Goal: Transaction & Acquisition: Purchase product/service

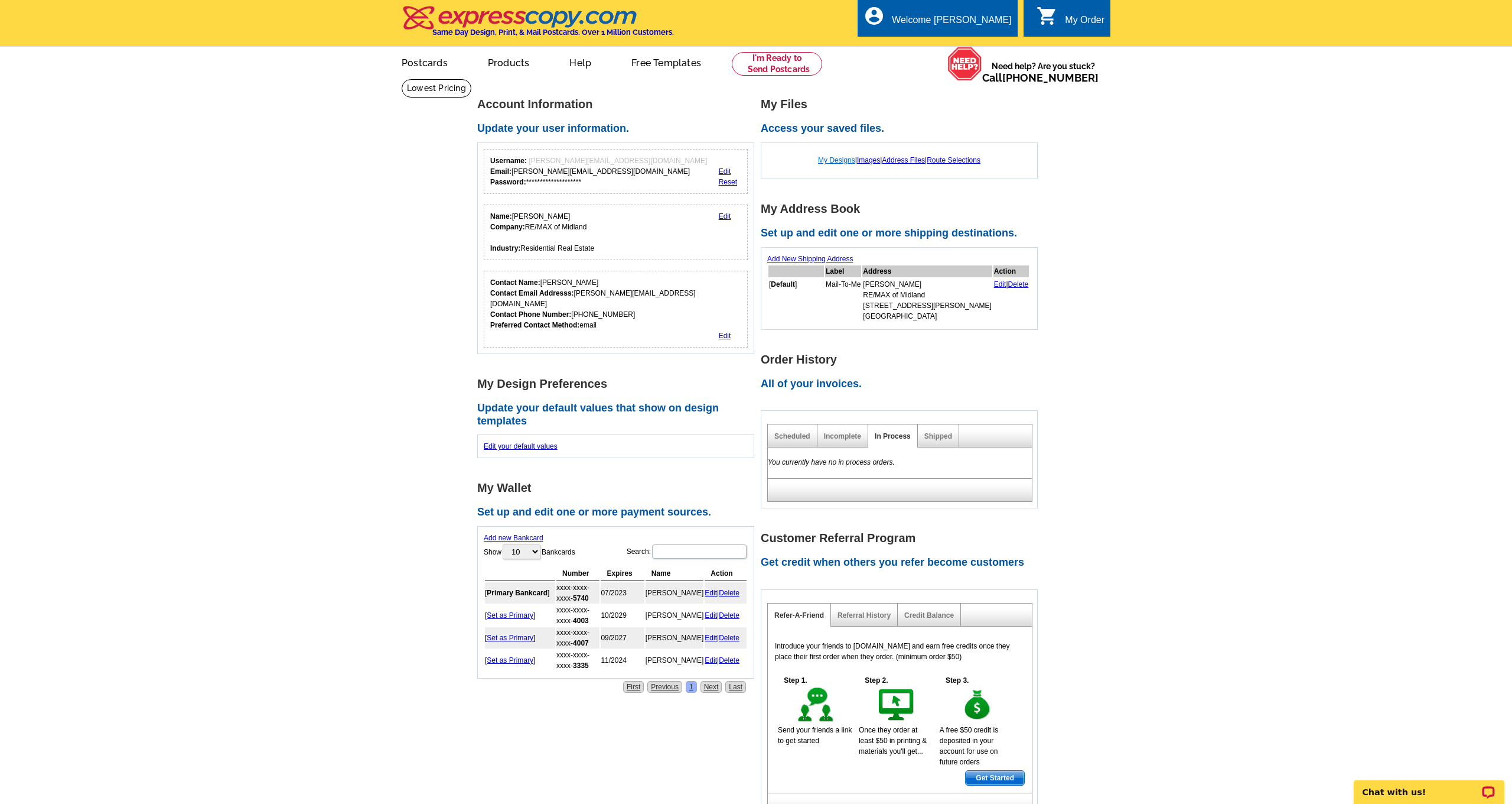
click at [823, 159] on link "My Designs" at bounding box center [837, 160] width 37 height 8
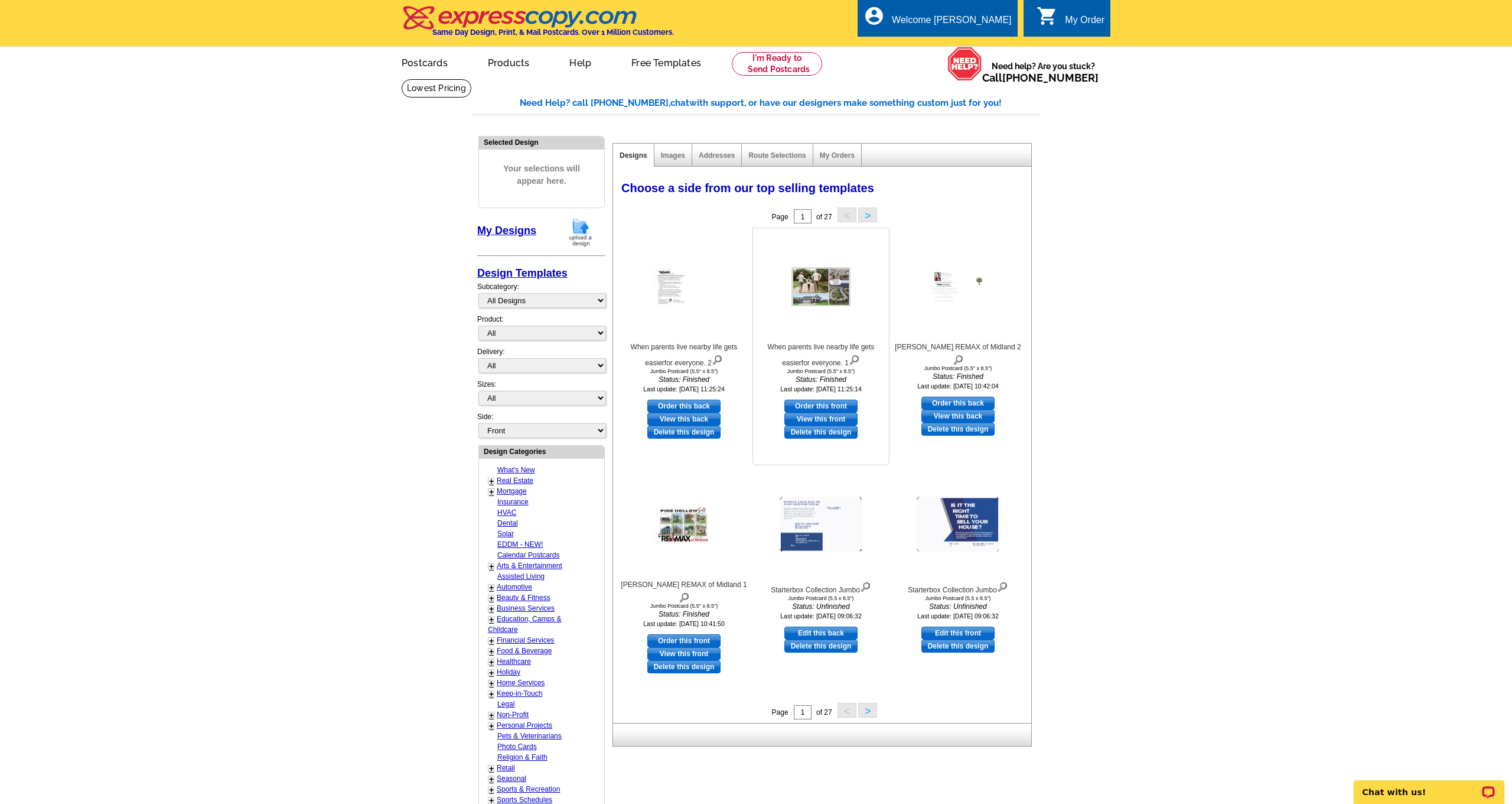
click at [824, 401] on link "Order this front" at bounding box center [821, 406] width 73 height 13
select select "2"
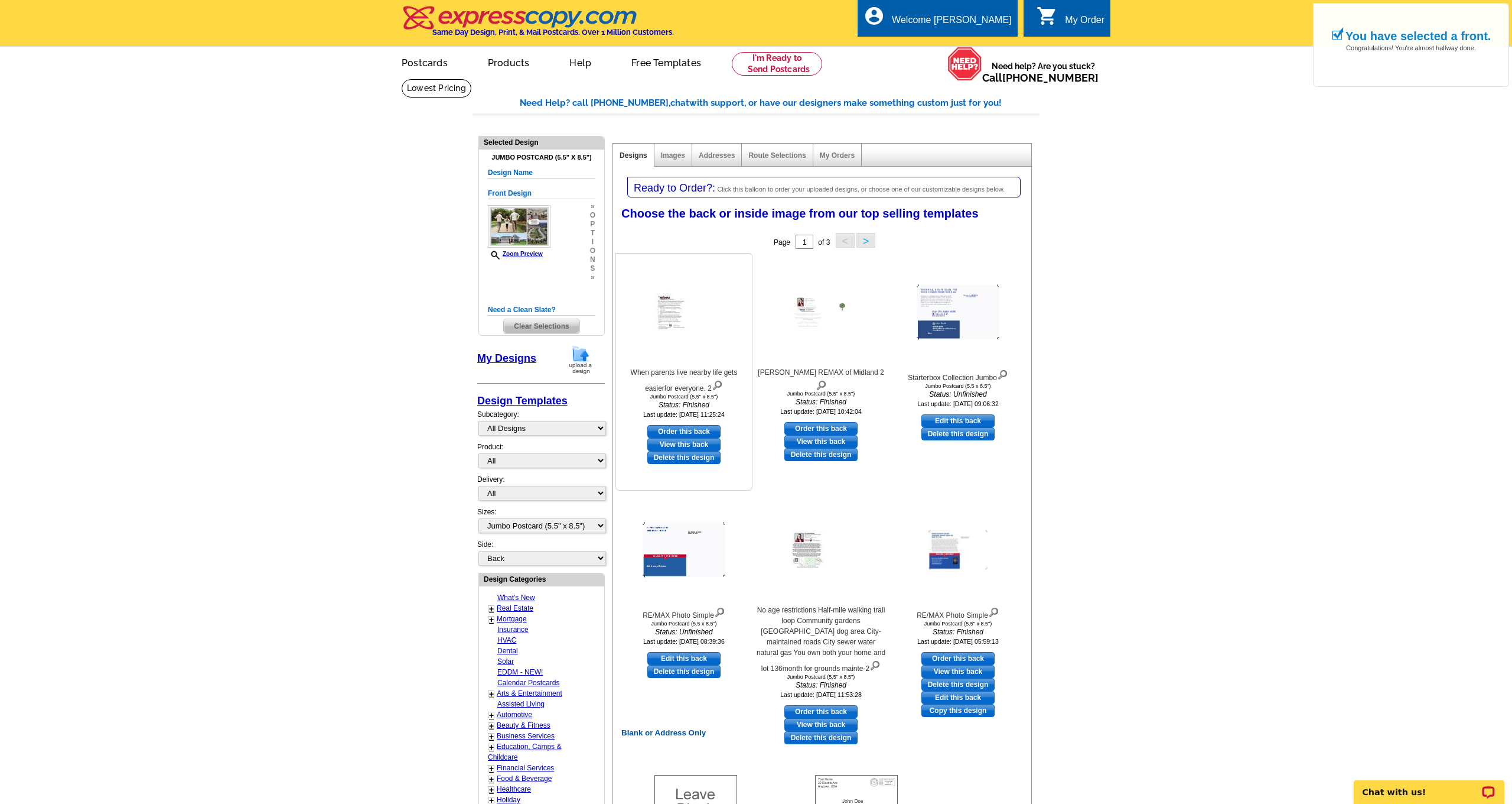
click at [691, 430] on link "Order this back" at bounding box center [684, 432] width 73 height 13
select select "front"
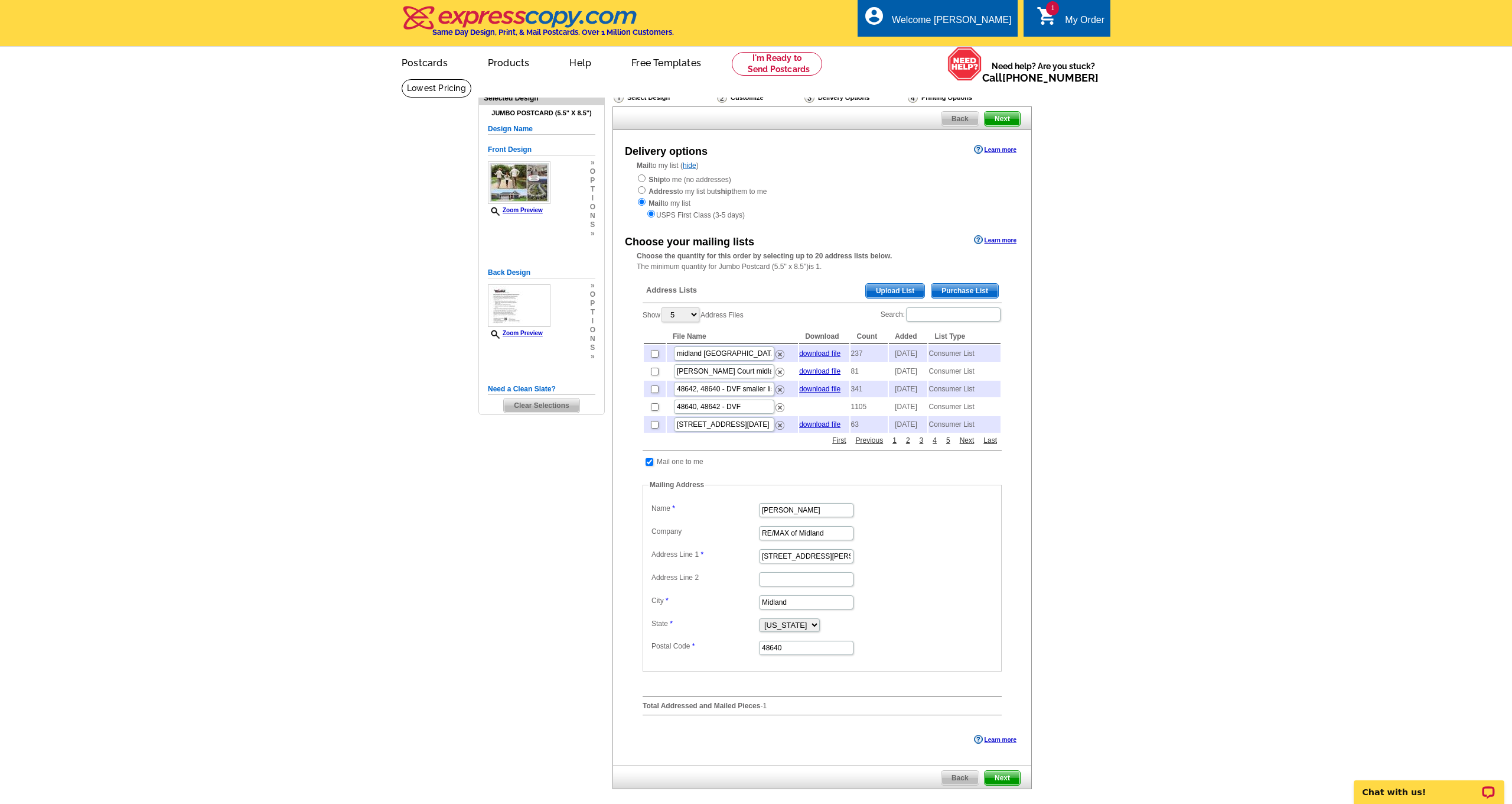
click at [649, 466] on input "checkbox" at bounding box center [650, 461] width 7 height 7
checkbox input "false"
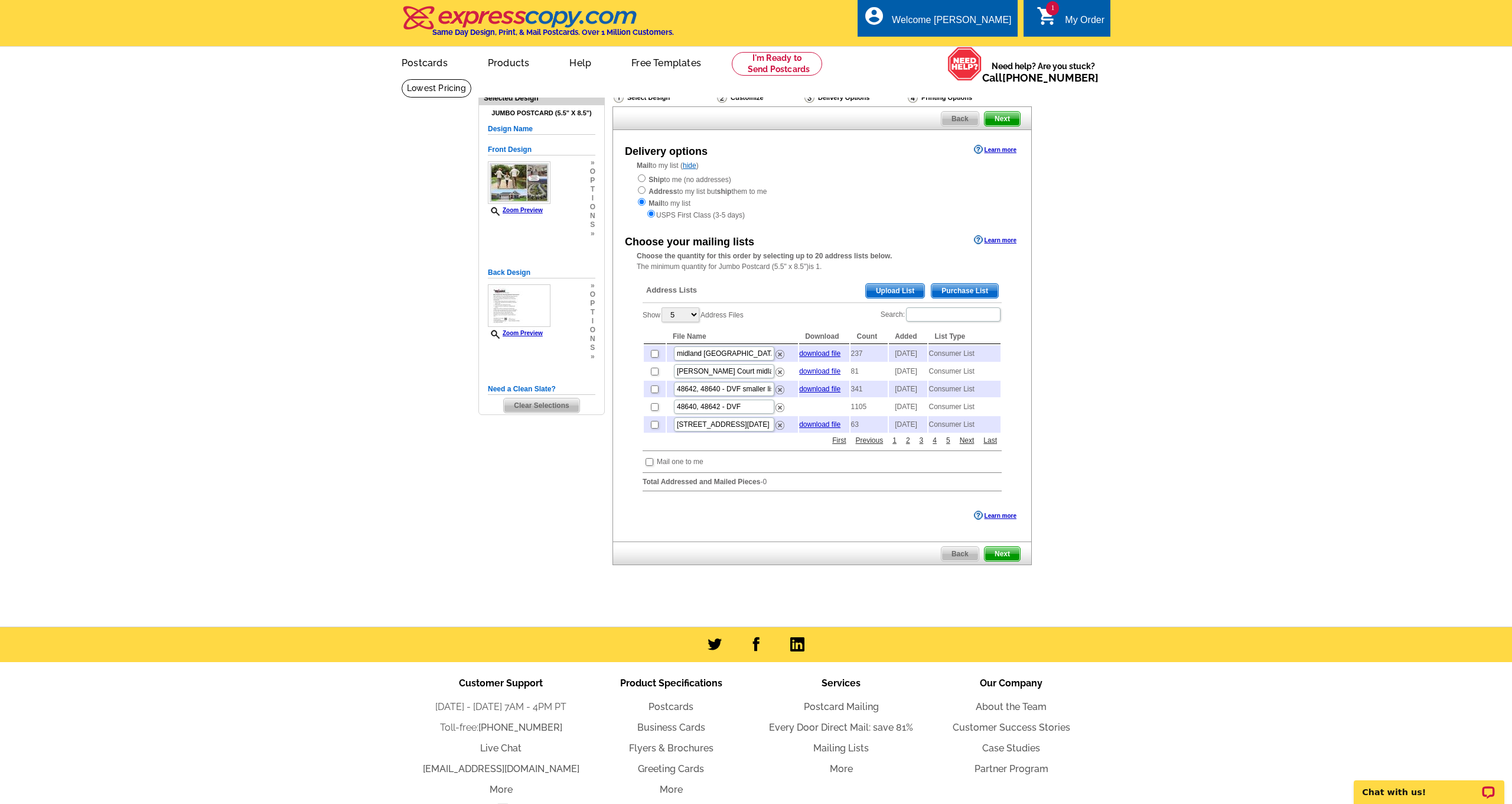
click at [898, 288] on span "Upload List" at bounding box center [895, 291] width 58 height 14
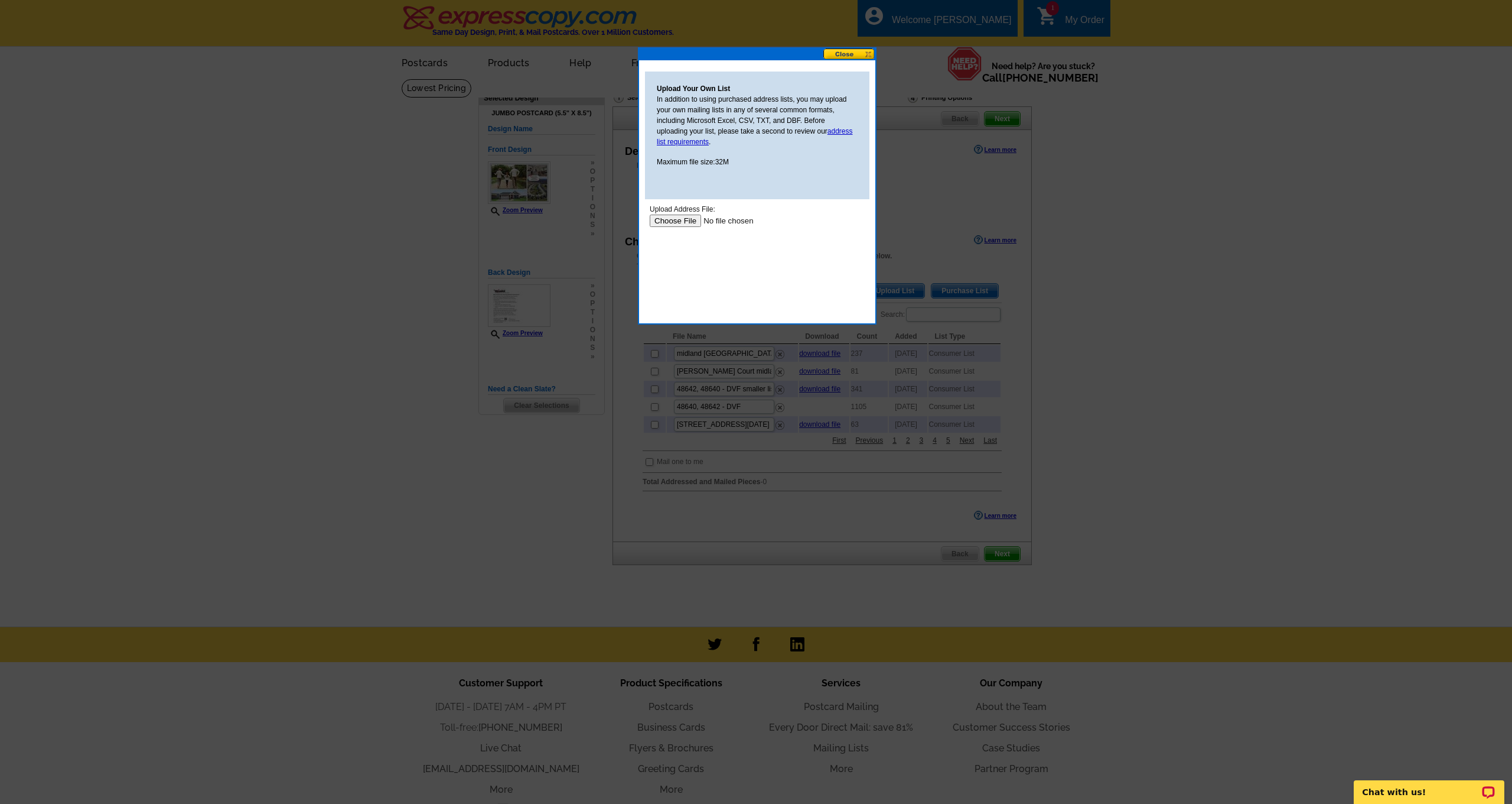
click at [856, 55] on button at bounding box center [849, 54] width 52 height 11
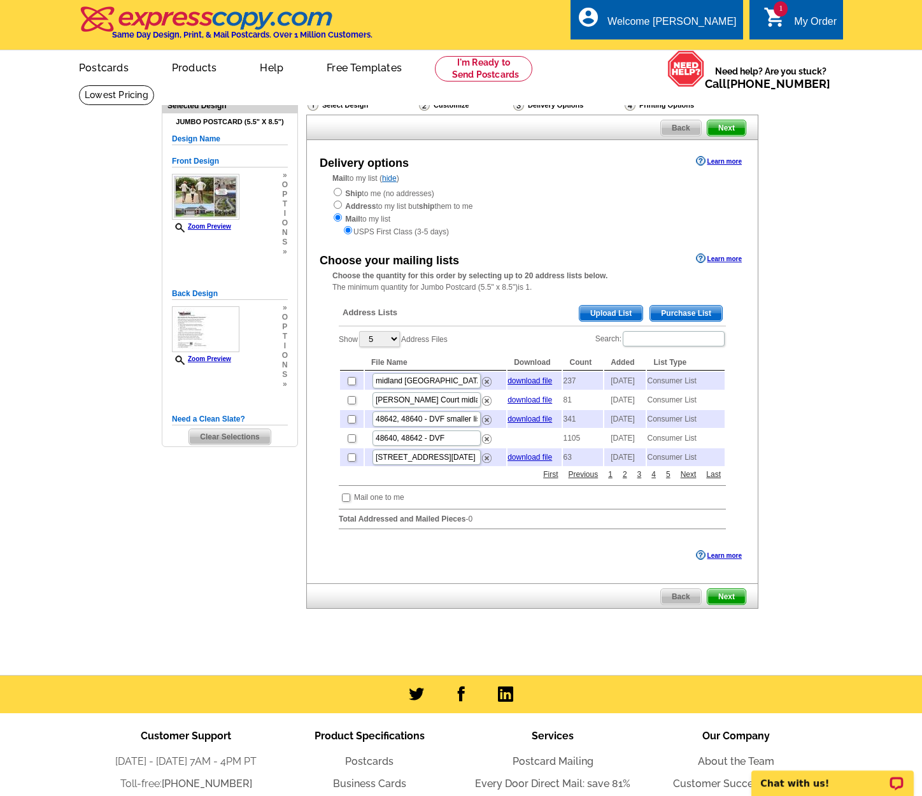
click at [598, 309] on span "Upload List" at bounding box center [610, 313] width 63 height 15
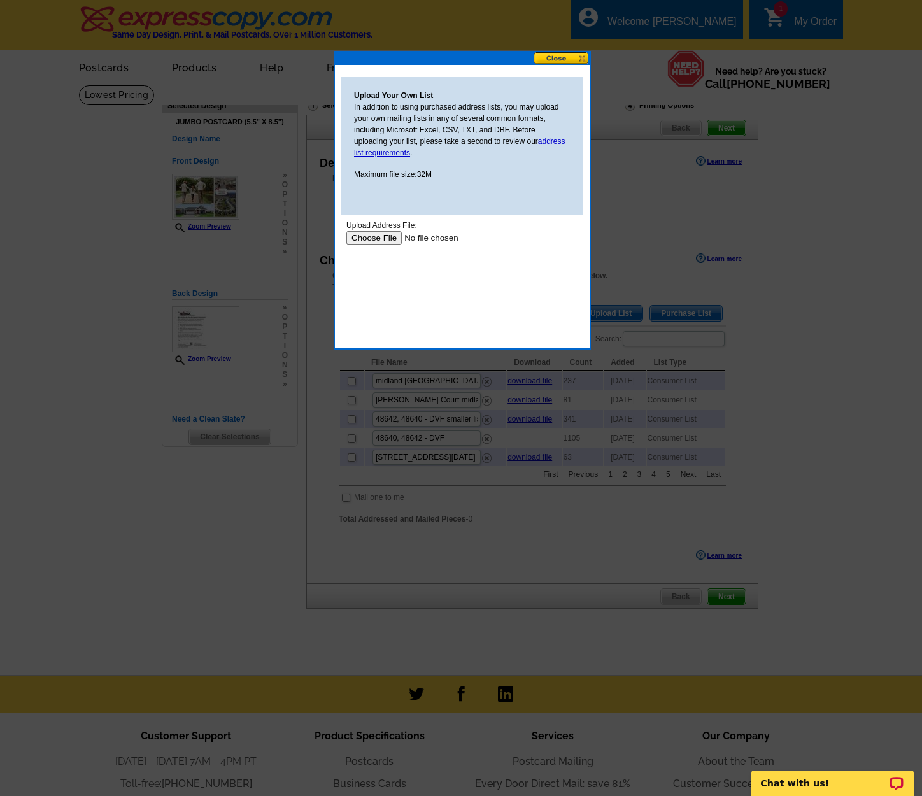
click at [559, 58] on button at bounding box center [561, 58] width 56 height 12
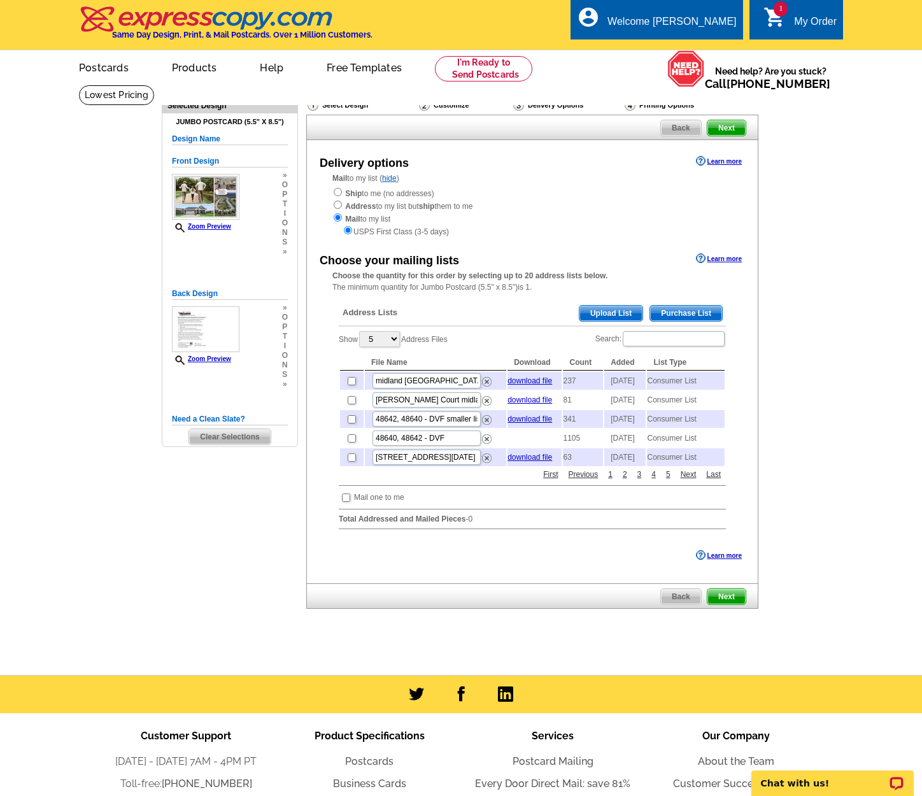
click at [615, 307] on span "Upload List" at bounding box center [610, 313] width 63 height 15
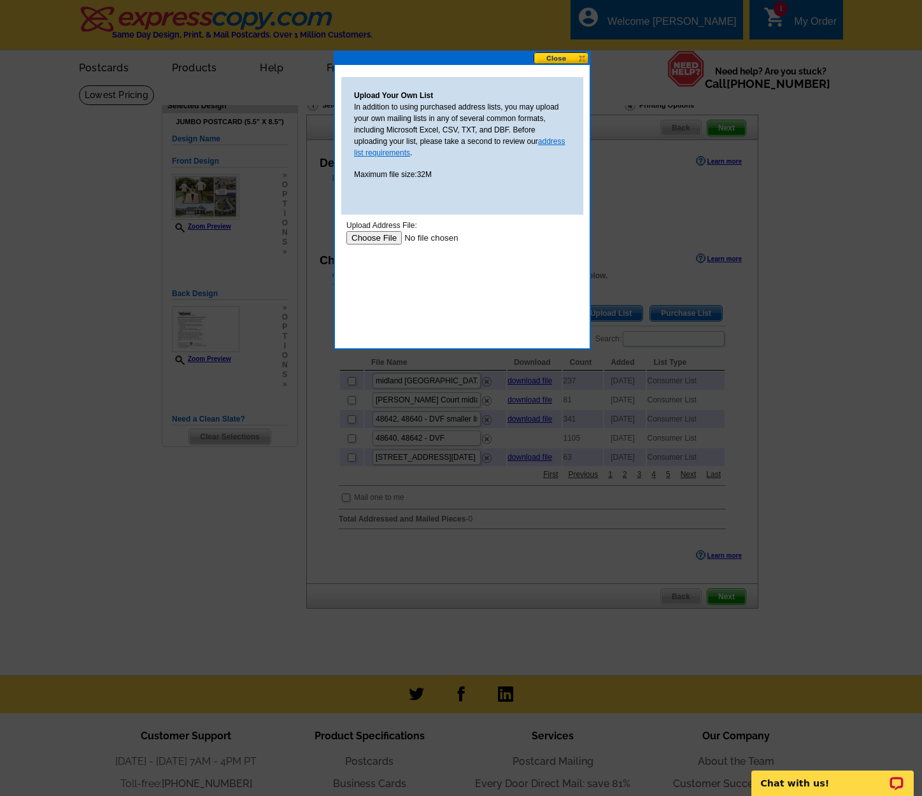
click at [549, 142] on link "address list requirements" at bounding box center [459, 147] width 211 height 20
click at [564, 57] on button at bounding box center [561, 58] width 56 height 12
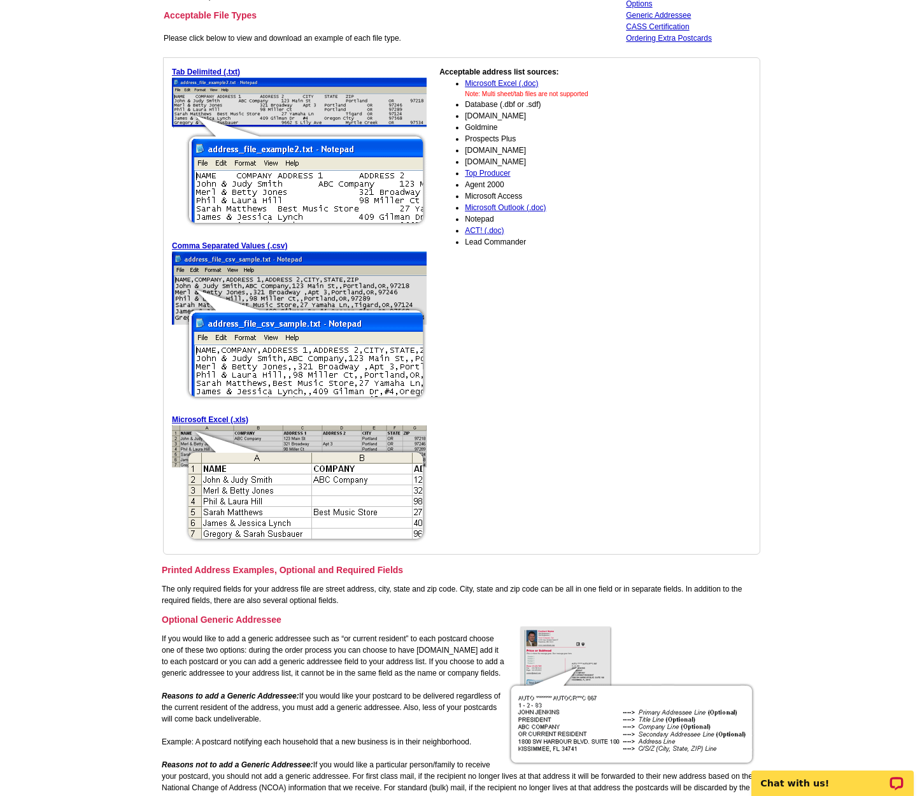
scroll to position [136, 0]
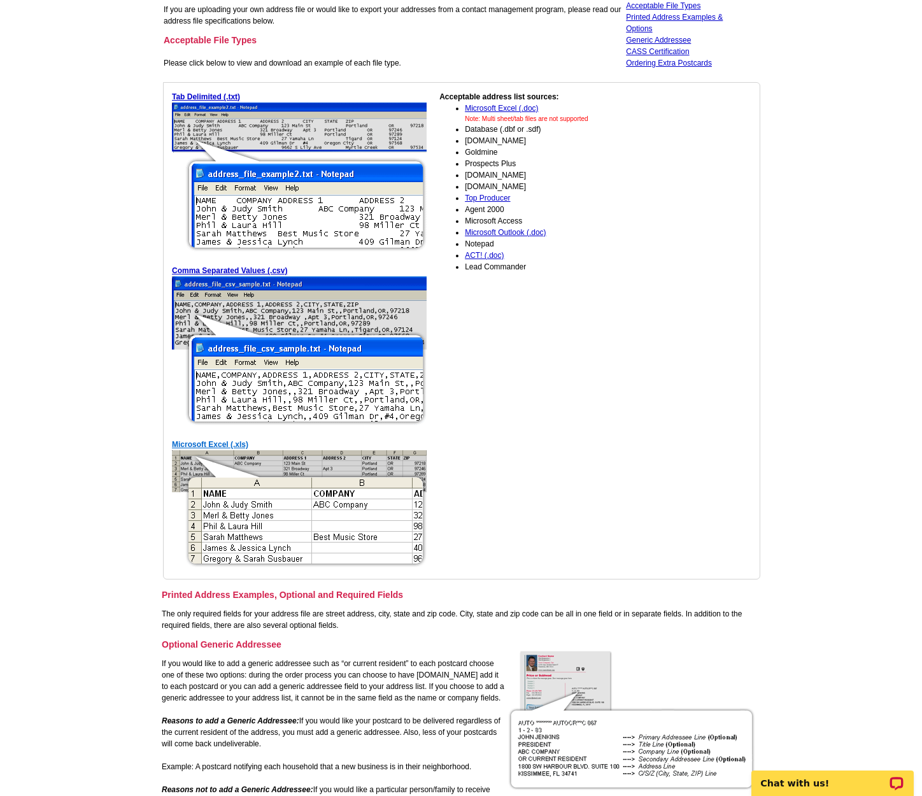
click at [221, 446] on link "Microsoft Excel (.xls)" at bounding box center [210, 444] width 76 height 9
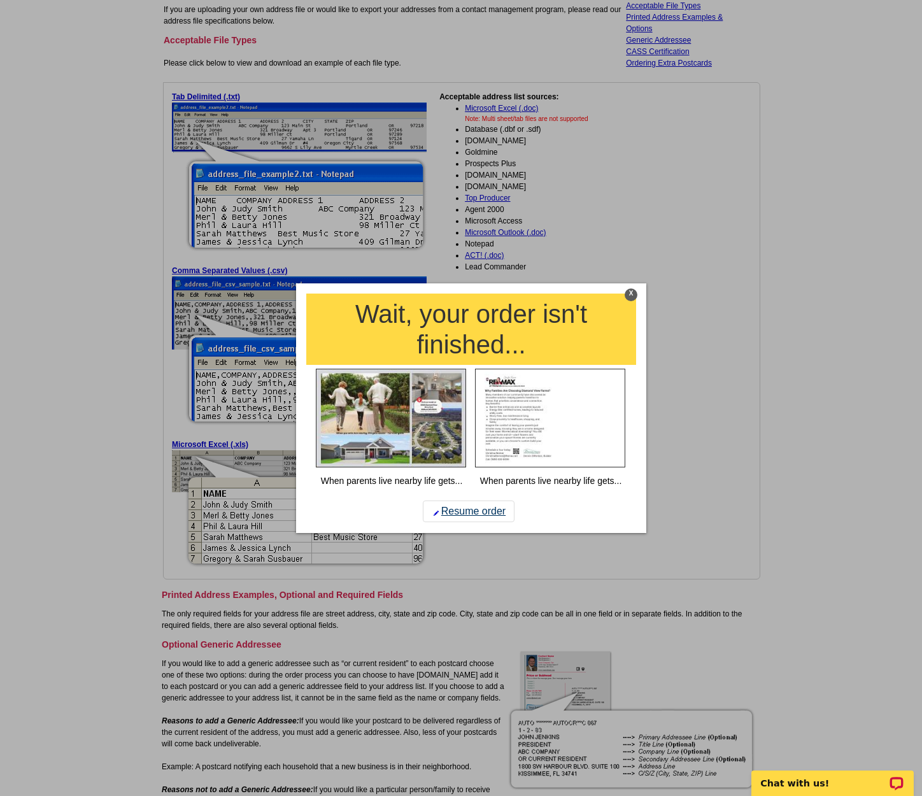
click at [486, 507] on link "Resume order" at bounding box center [469, 511] width 92 height 22
click at [480, 510] on link "Resume order" at bounding box center [469, 511] width 92 height 22
click at [633, 297] on div "X" at bounding box center [630, 294] width 13 height 13
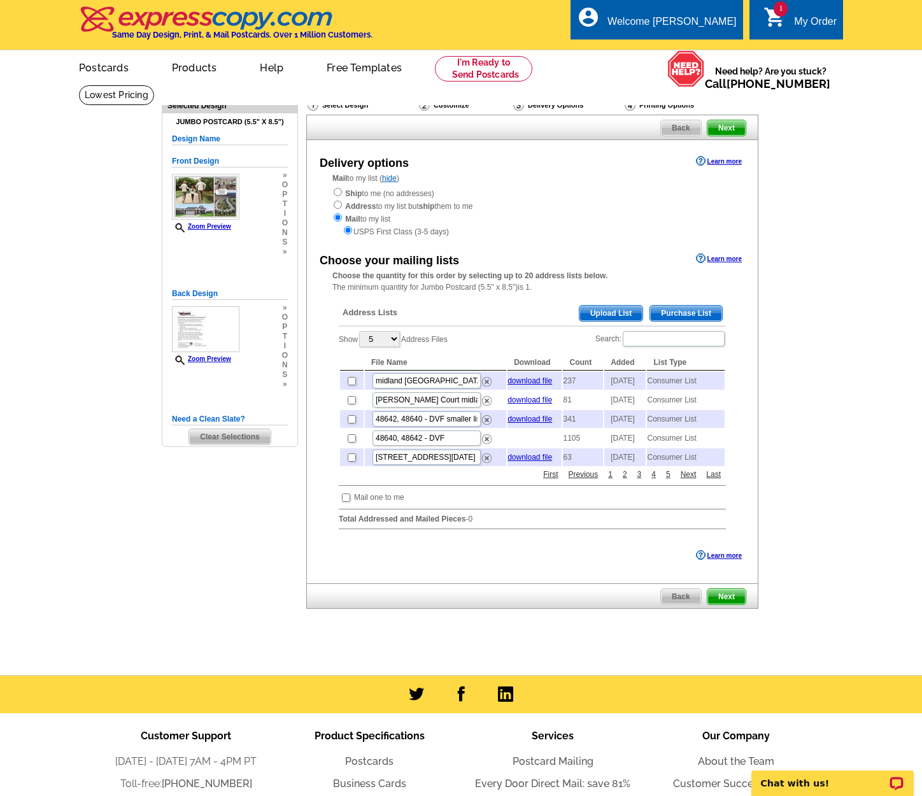
click at [617, 307] on span "Upload List" at bounding box center [610, 313] width 63 height 15
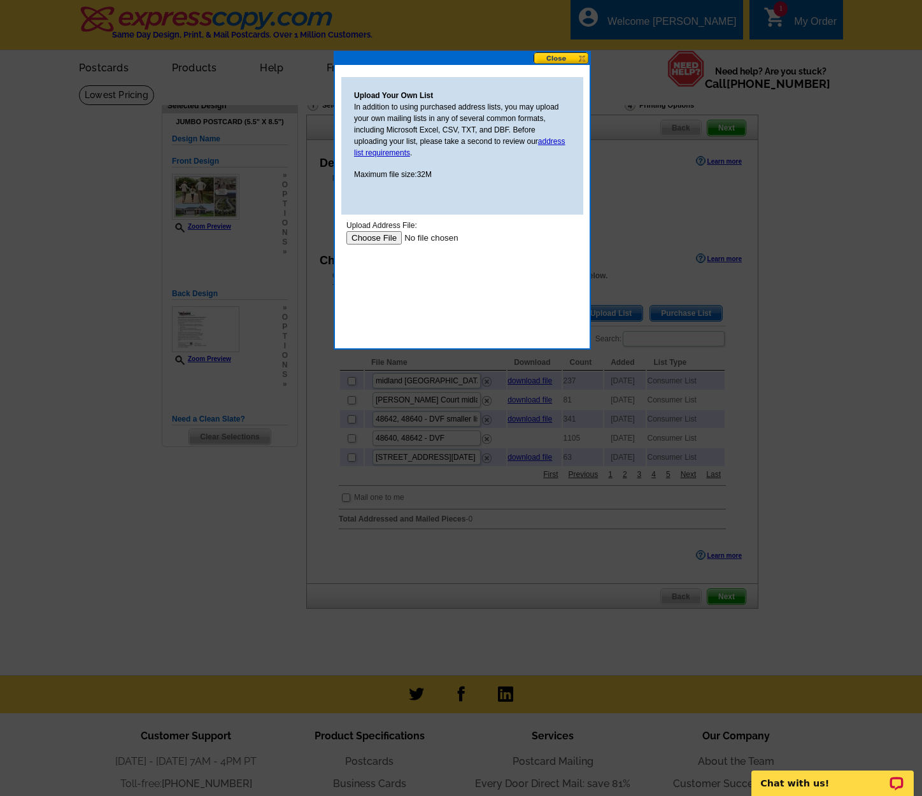
click at [377, 236] on input "file" at bounding box center [426, 237] width 161 height 13
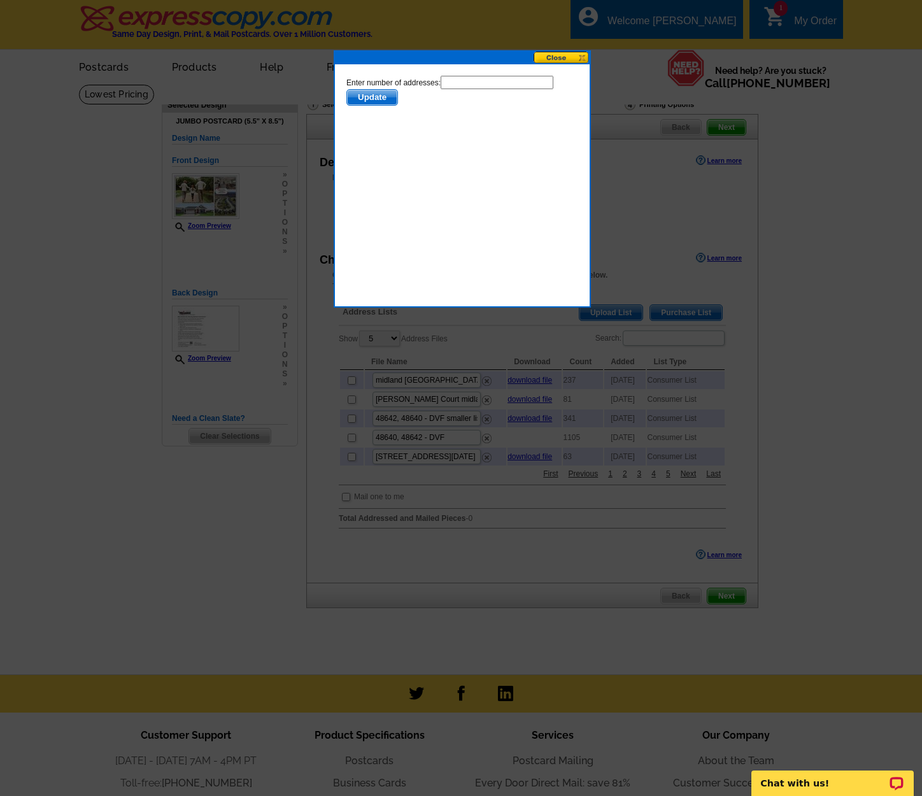
scroll to position [1, 0]
click at [482, 83] on input "text" at bounding box center [496, 82] width 113 height 13
type input "2"
click at [376, 97] on span "Update" at bounding box center [372, 97] width 50 height 15
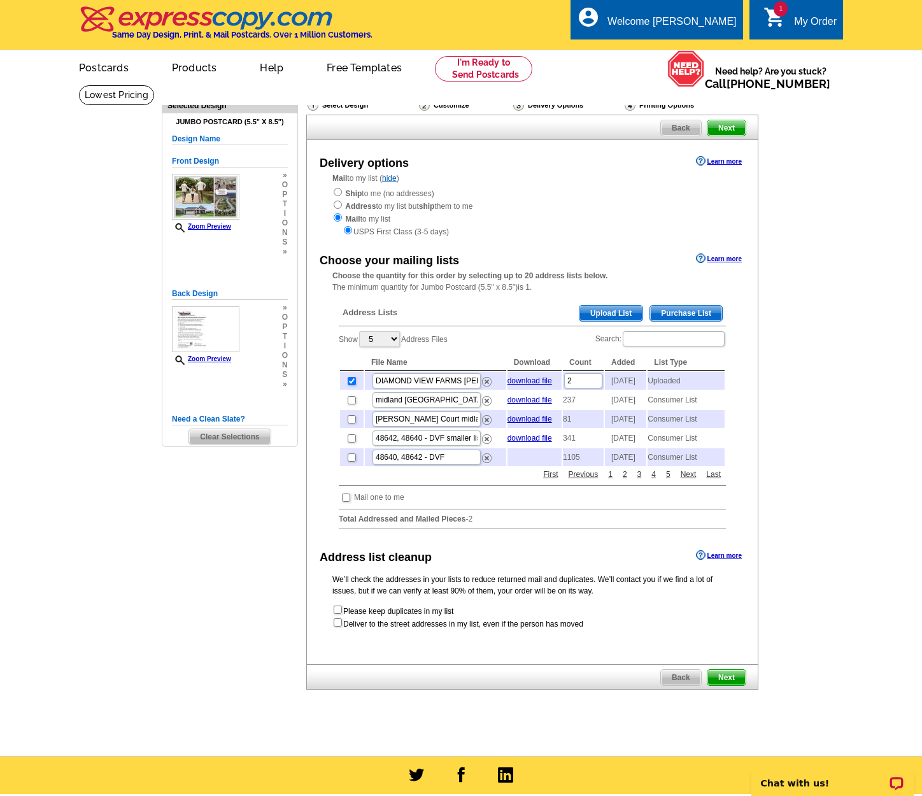
scroll to position [1, 0]
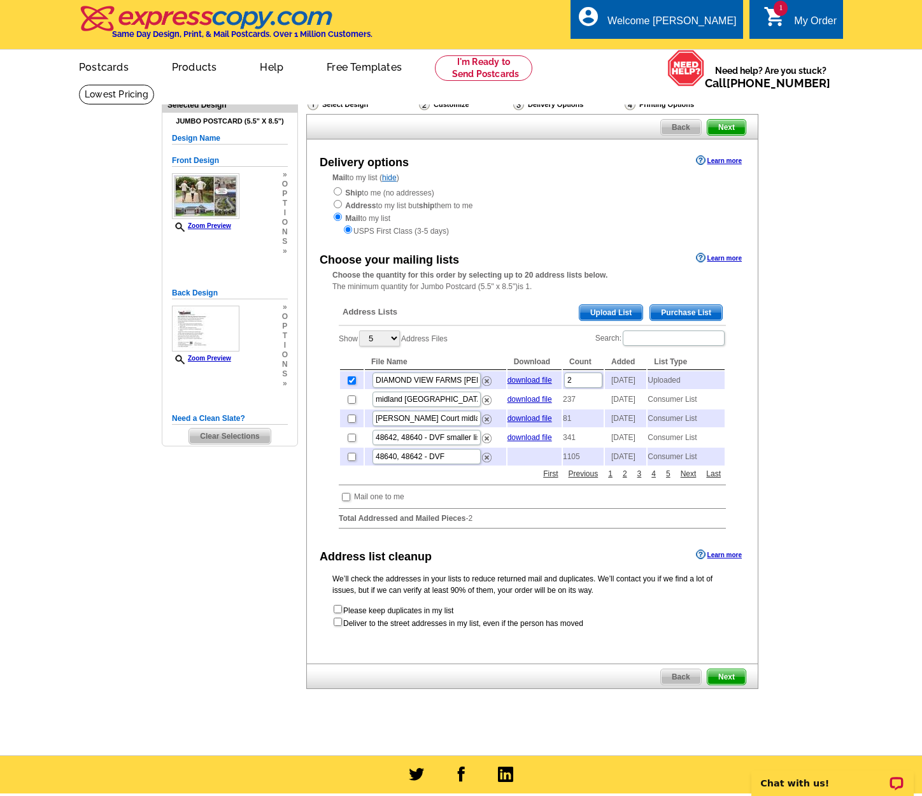
click at [735, 684] on span "Next" at bounding box center [726, 676] width 38 height 15
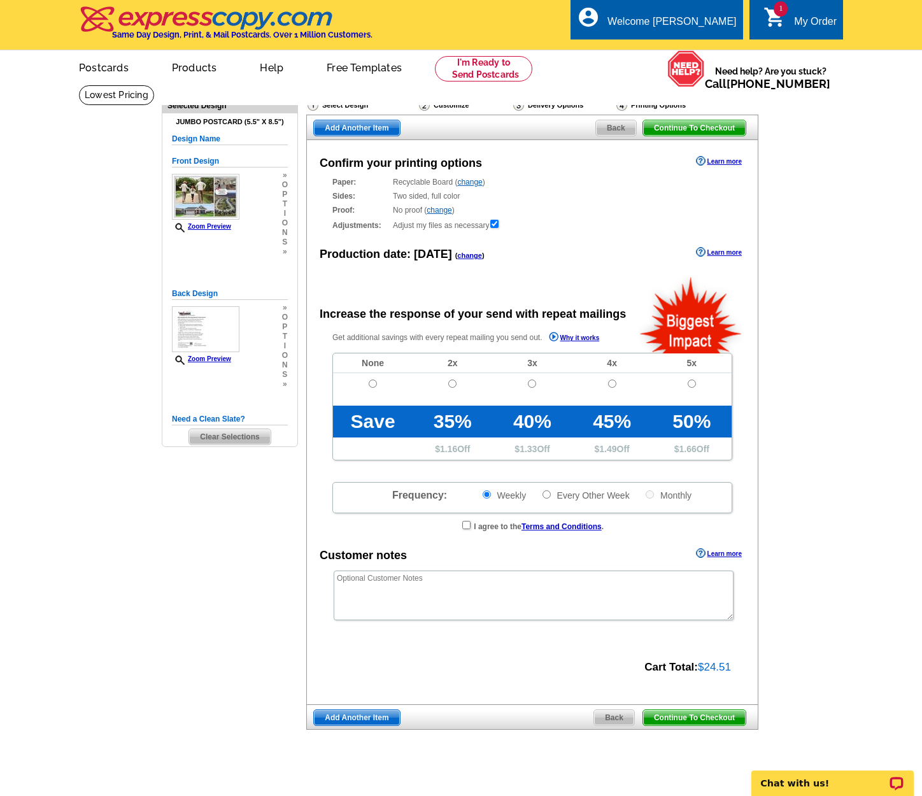
radio input "false"
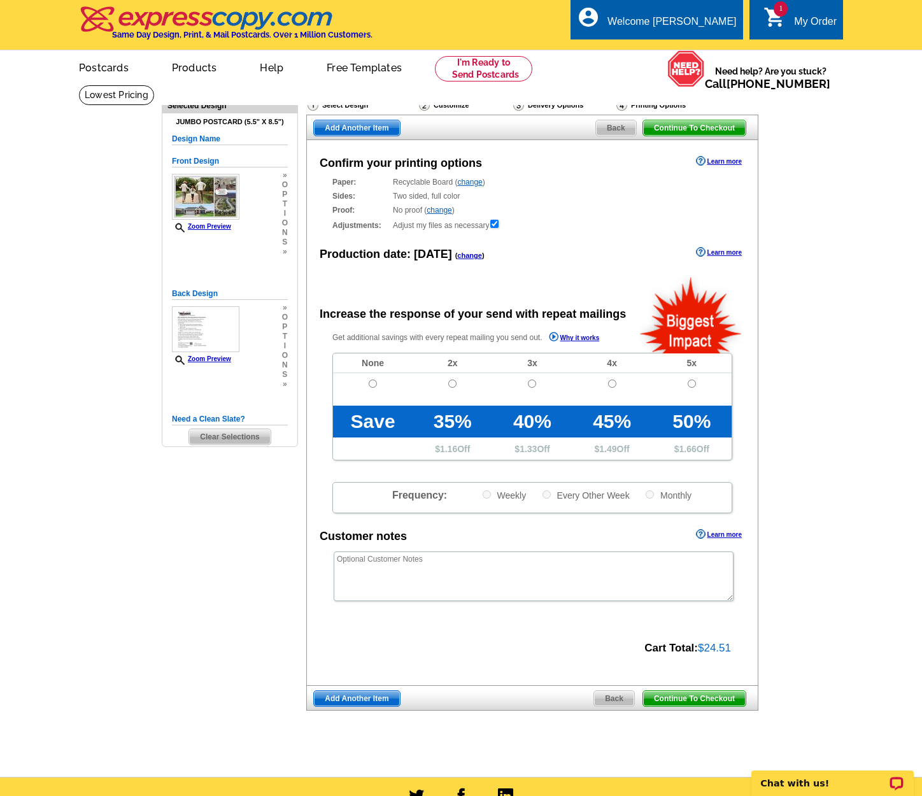
click at [374, 382] on input "radio" at bounding box center [373, 383] width 8 height 8
radio input "true"
click at [710, 694] on span "Continue To Checkout" at bounding box center [694, 698] width 102 height 15
